Goal: Information Seeking & Learning: Learn about a topic

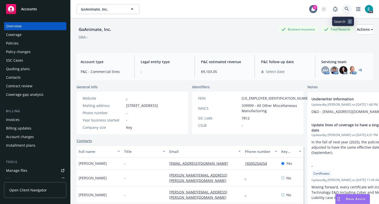
drag, startPoint x: 345, startPoint y: 8, endPoint x: 332, endPoint y: 18, distance: 16.5
click at [345, 9] on link at bounding box center [347, 9] width 10 height 10
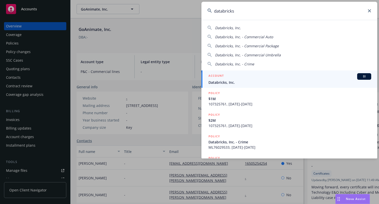
type input "databricks"
click at [282, 78] on div "ACCOUNT BI" at bounding box center [289, 76] width 163 height 7
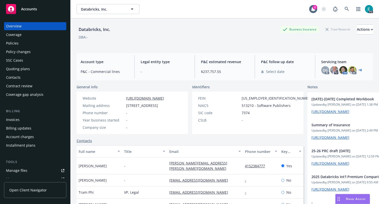
click at [344, 198] on div "Nova Assist" at bounding box center [356, 198] width 28 height 4
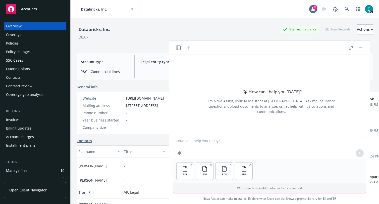
click at [201, 147] on textarea at bounding box center [269, 147] width 192 height 23
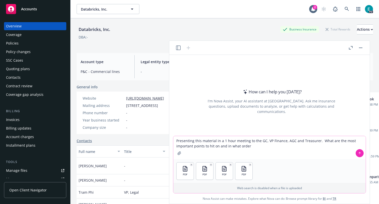
type textarea "Presenting this material in a 1 hour meeting to the GC, VP Finance, AGC and Tre…"
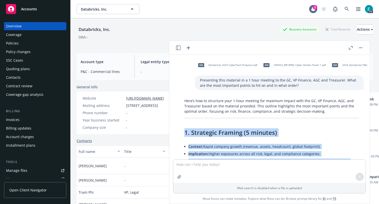
drag, startPoint x: 309, startPoint y: 107, endPoint x: 190, endPoint y: 118, distance: 119.3
copy div "4. Loremipsu Dolorsi (7 ametcon) Adipisc: Elits doeiusm tempor (incidid, utlabo…"
